Goal: Find specific page/section: Find specific page/section

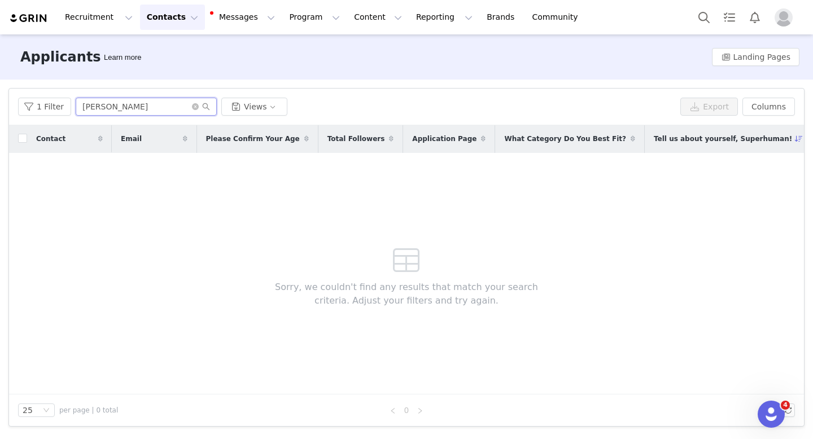
click at [148, 107] on input "[PERSON_NAME]" at bounding box center [146, 107] width 141 height 18
paste input "[PERSON_NAME]"
type input "[PERSON_NAME]"
click at [171, 11] on button "Contacts Contacts" at bounding box center [172, 17] width 65 height 25
click at [167, 53] on p "Creators" at bounding box center [158, 50] width 34 height 12
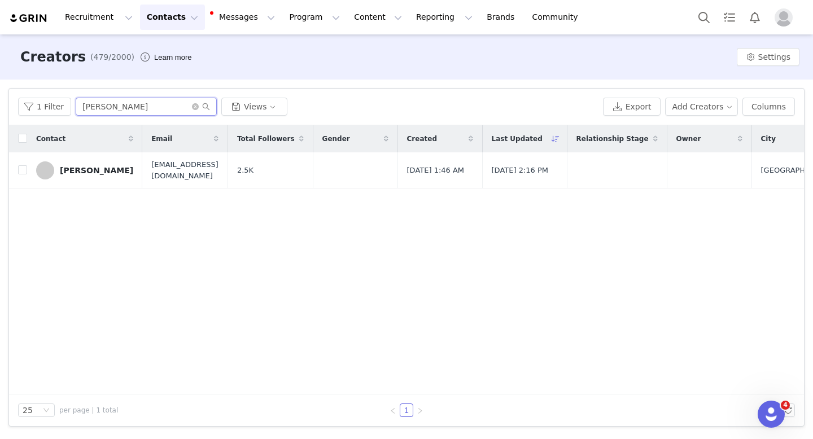
click at [141, 111] on input "[PERSON_NAME]" at bounding box center [146, 107] width 141 height 18
paste input "[PERSON_NAME]"
type input "[PERSON_NAME]"
click at [94, 173] on div "[PERSON_NAME]" at bounding box center [96, 170] width 73 height 9
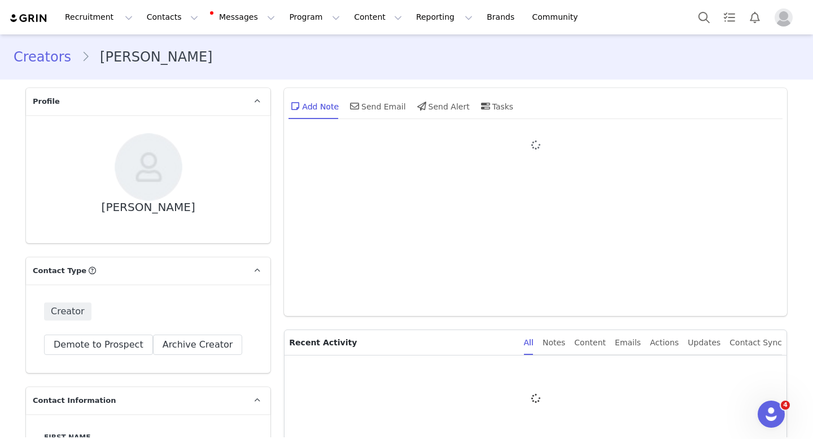
type input "+1 ([GEOGRAPHIC_DATA])"
